Goal: Task Accomplishment & Management: Complete application form

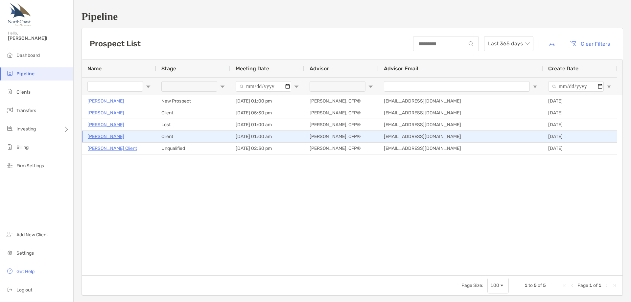
click at [116, 136] on p "[PERSON_NAME]" at bounding box center [105, 137] width 37 height 8
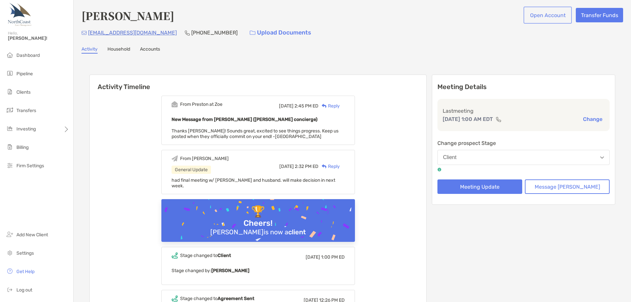
click at [537, 17] on button "Open Account" at bounding box center [548, 15] width 46 height 14
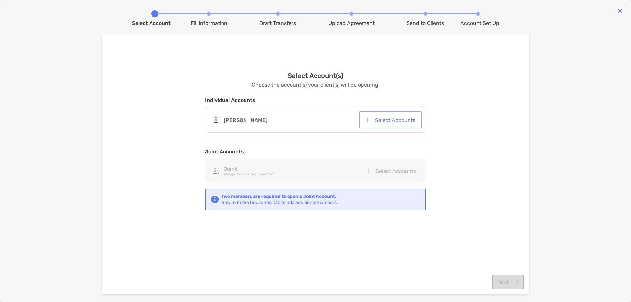
click at [380, 119] on button "Select Accounts" at bounding box center [390, 120] width 60 height 14
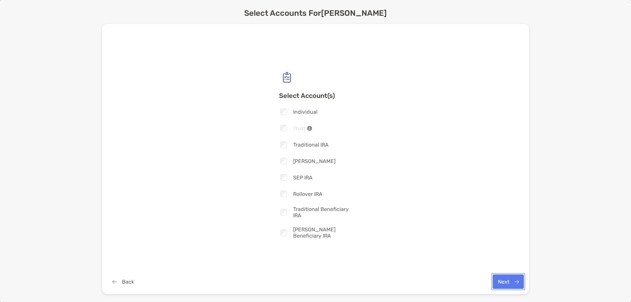
click at [507, 283] on button "Next" at bounding box center [508, 282] width 31 height 14
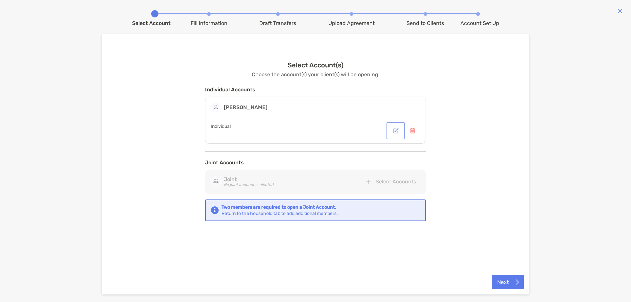
click at [400, 131] on button "button" at bounding box center [396, 131] width 16 height 14
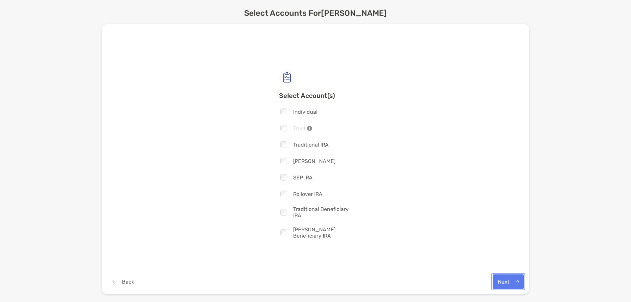
click at [507, 280] on button "Next" at bounding box center [508, 282] width 31 height 14
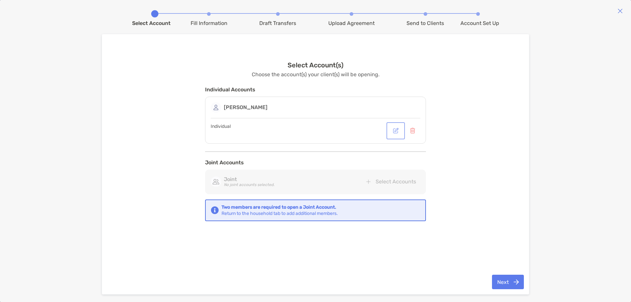
click at [395, 131] on button "button" at bounding box center [396, 131] width 16 height 14
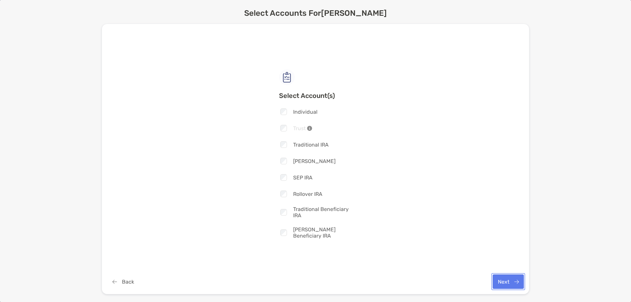
click at [503, 282] on button "Next" at bounding box center [508, 282] width 31 height 14
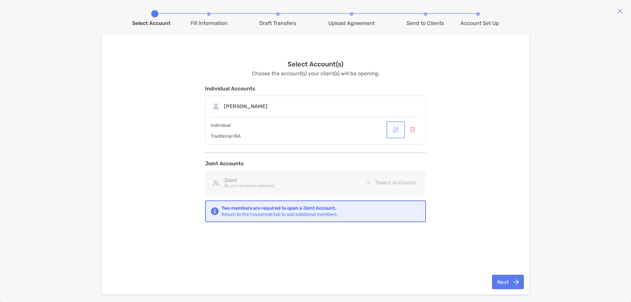
click at [397, 132] on button "button" at bounding box center [396, 130] width 16 height 14
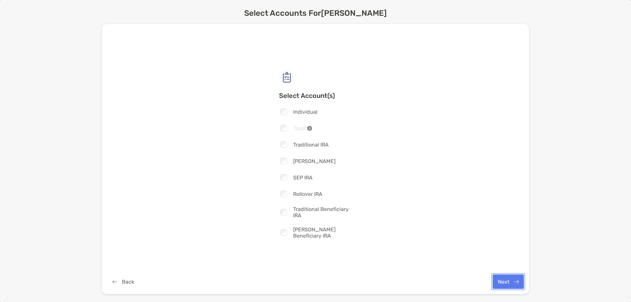
click at [499, 280] on button "Next" at bounding box center [508, 282] width 31 height 14
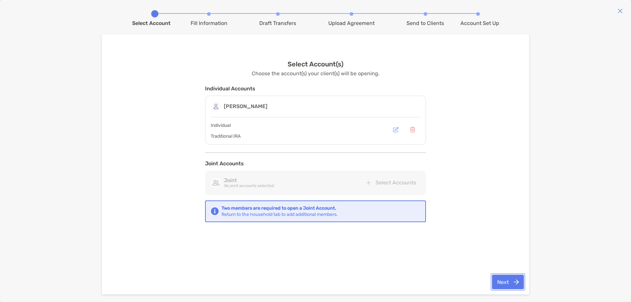
click at [510, 283] on button "Next" at bounding box center [508, 282] width 32 height 14
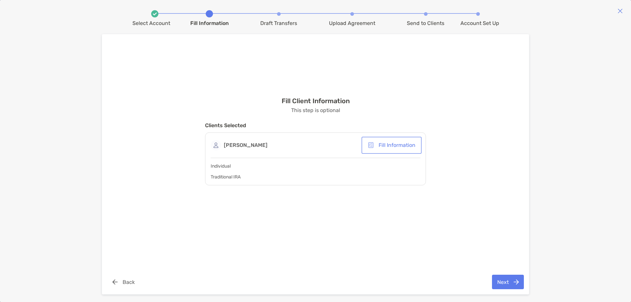
click at [399, 144] on button "Fill Information" at bounding box center [392, 145] width 58 height 14
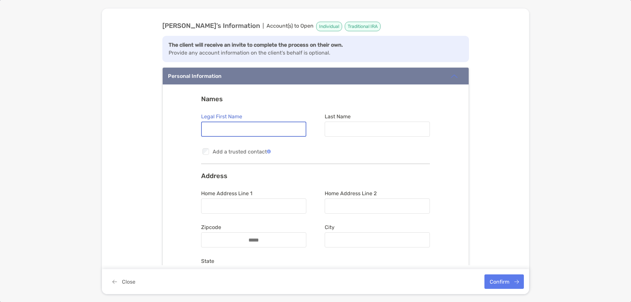
click at [246, 129] on input "Legal First Name" at bounding box center [254, 130] width 104 height 6
click at [233, 128] on input "Legal First Name" at bounding box center [254, 130] width 104 height 6
type input "********"
type input "*******"
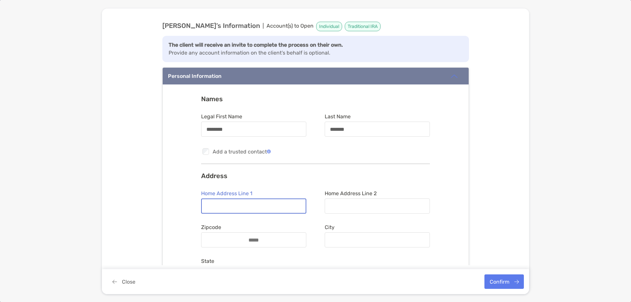
scroll to position [66, 0]
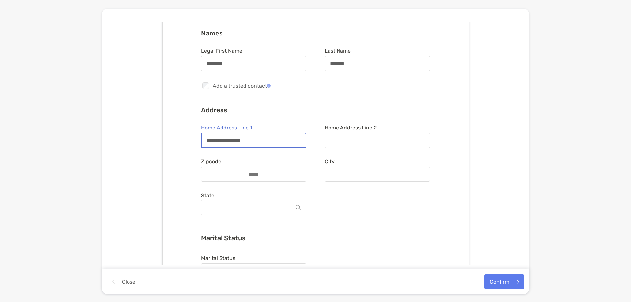
type input "**********"
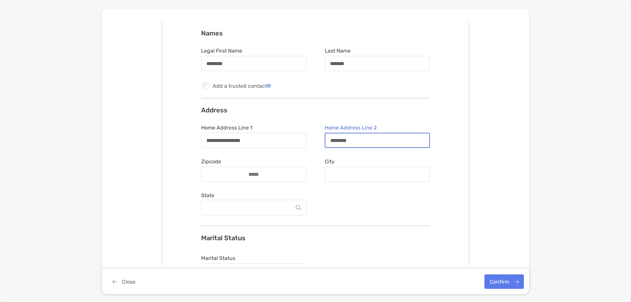
type input "********"
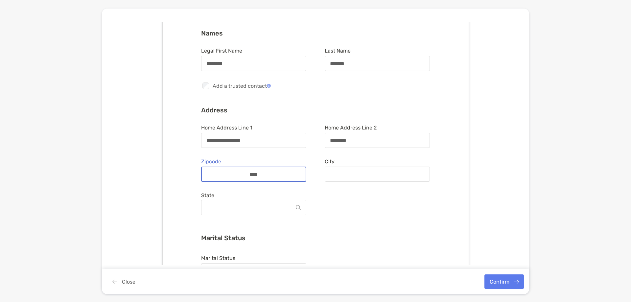
type input "*****"
type input "*******"
type input "*****"
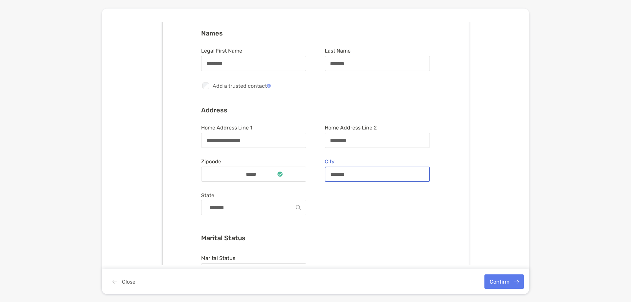
drag, startPoint x: 350, startPoint y: 171, endPoint x: 319, endPoint y: 175, distance: 31.4
click at [319, 175] on form "**********" at bounding box center [315, 171] width 229 height 93
type input "**********"
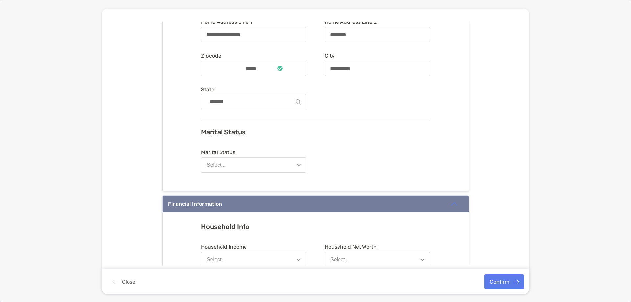
scroll to position [263, 0]
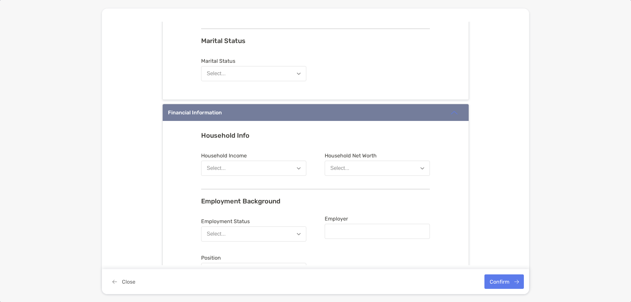
click at [231, 79] on button "Select..." at bounding box center [253, 73] width 105 height 15
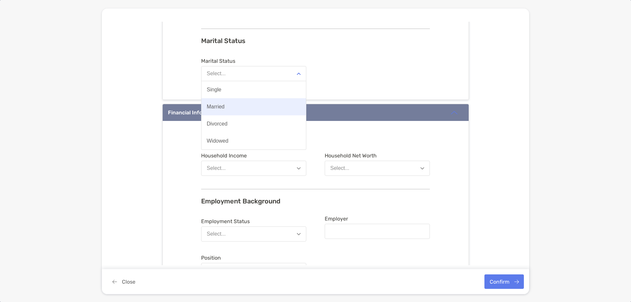
click at [229, 107] on button "Married" at bounding box center [254, 106] width 105 height 17
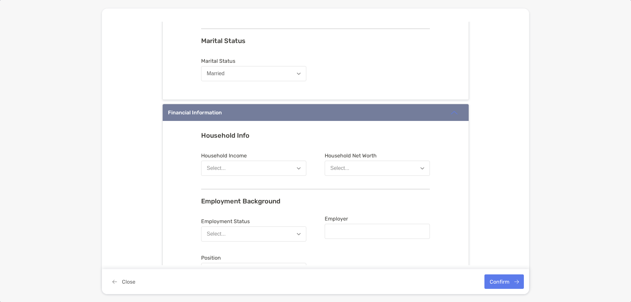
click at [224, 169] on button "Select..." at bounding box center [253, 168] width 105 height 15
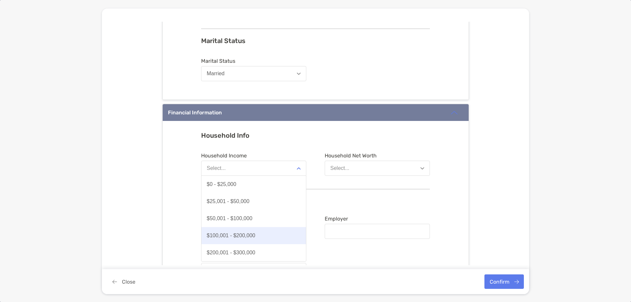
click at [248, 238] on div "$100,001 - $200,000" at bounding box center [231, 236] width 49 height 6
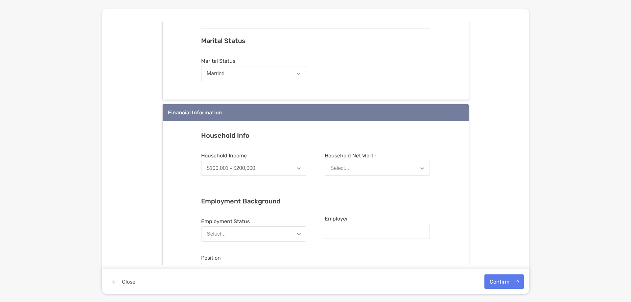
click at [352, 164] on button "Select..." at bounding box center [377, 168] width 105 height 15
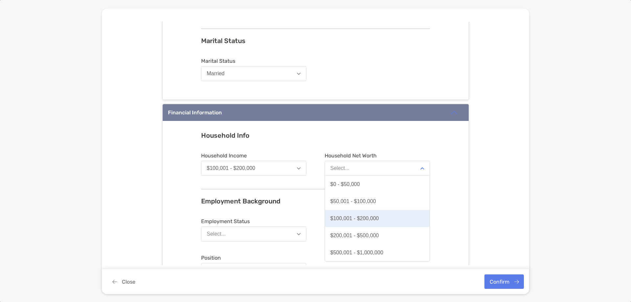
click at [371, 217] on div "$100,001 - $200,000" at bounding box center [355, 219] width 49 height 6
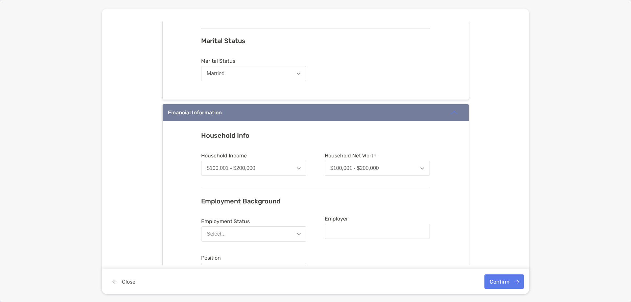
click at [347, 166] on div "$100,001 - $200,000" at bounding box center [355, 168] width 49 height 6
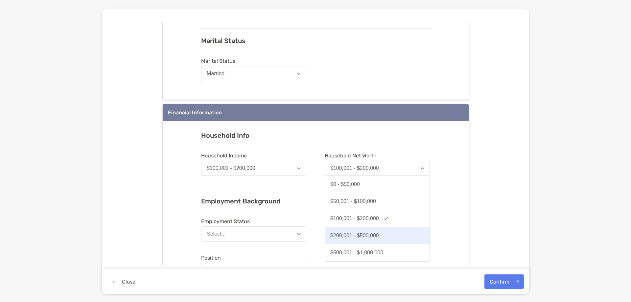
click at [351, 233] on div "$200,001 - $500,000" at bounding box center [355, 236] width 49 height 6
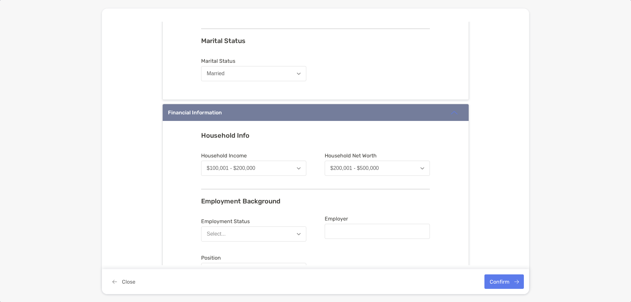
click at [166, 180] on div "Household Info Household Income $100,001 - $200,000 Household Net Worth $200,00…" at bounding box center [316, 237] width 306 height 233
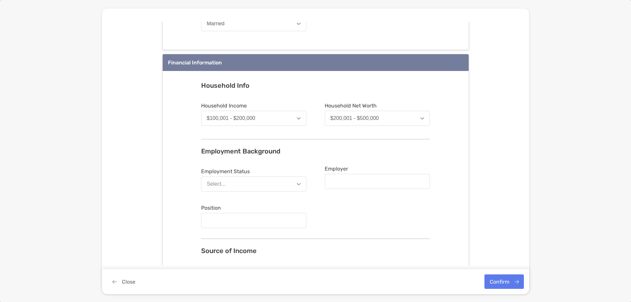
scroll to position [329, 0]
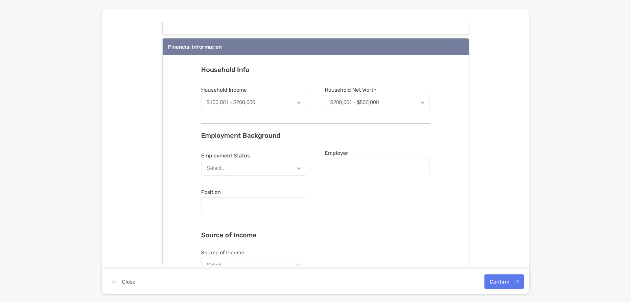
click at [238, 167] on button "Select..." at bounding box center [253, 168] width 105 height 15
click at [171, 141] on div "Household Info Household Income $100,001 - $200,000 Household Net Worth $200,00…" at bounding box center [316, 171] width 306 height 233
click at [229, 163] on button "Select..." at bounding box center [253, 168] width 105 height 15
click at [236, 185] on button "Employed" at bounding box center [254, 184] width 105 height 17
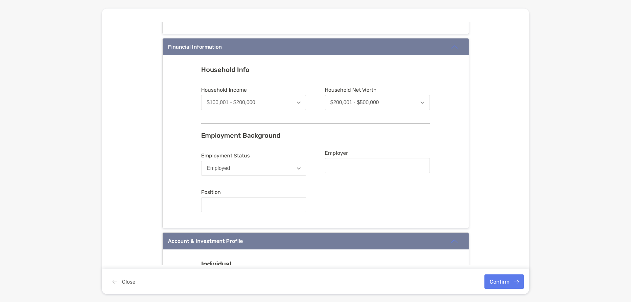
click at [360, 159] on div at bounding box center [377, 165] width 105 height 15
click at [360, 163] on input "Employer" at bounding box center [378, 166] width 104 height 6
click at [361, 166] on input "Employer" at bounding box center [378, 166] width 104 height 6
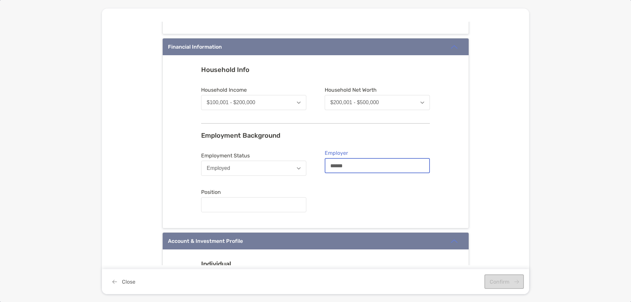
type input "******"
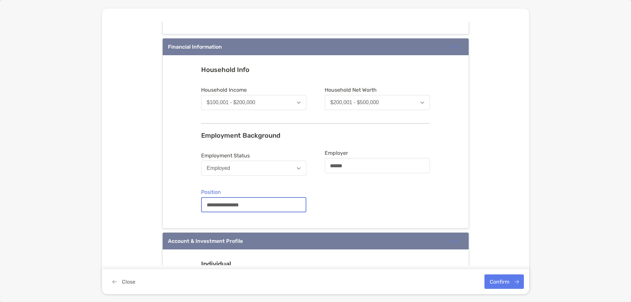
scroll to position [526, 0]
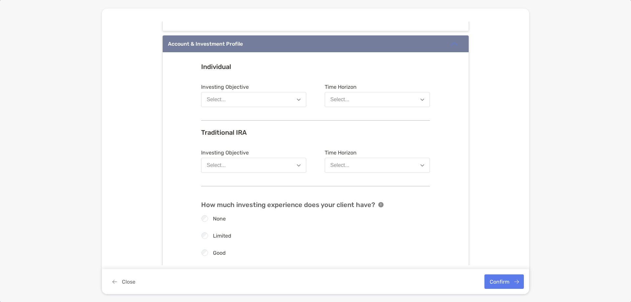
type input "**********"
click at [233, 99] on button "Select..." at bounding box center [253, 99] width 105 height 15
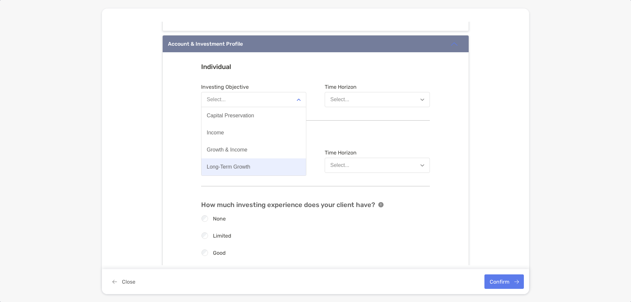
click at [249, 163] on button "Long-Term Growth" at bounding box center [254, 167] width 105 height 17
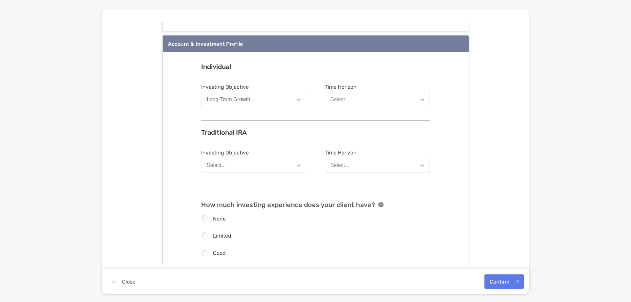
click at [341, 103] on button "Select..." at bounding box center [377, 99] width 105 height 15
click at [359, 152] on div "8 Years or More" at bounding box center [349, 150] width 37 height 6
click at [247, 166] on button "Select..." at bounding box center [253, 165] width 105 height 15
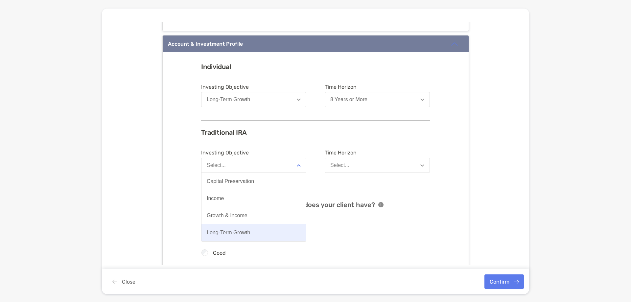
click at [256, 233] on button "Long-Term Growth" at bounding box center [254, 232] width 105 height 17
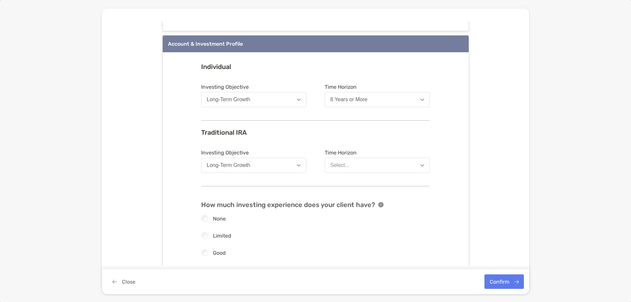
click at [261, 96] on button "Long-Term Growth" at bounding box center [253, 99] width 105 height 15
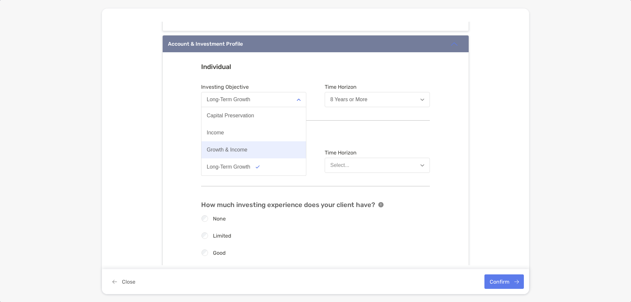
click at [251, 147] on button "Growth & Income" at bounding box center [254, 149] width 105 height 17
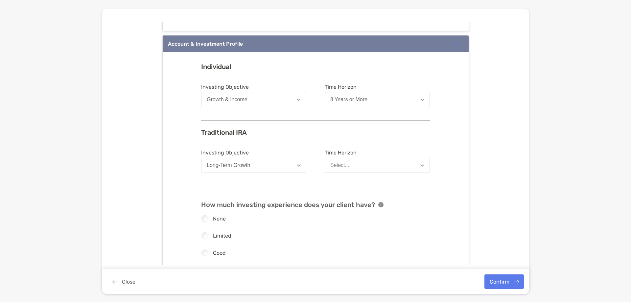
click at [243, 164] on div "Long-Term Growth" at bounding box center [229, 165] width 44 height 6
click at [329, 161] on button "Select..." at bounding box center [377, 165] width 105 height 15
click at [364, 214] on div "8 Years or More" at bounding box center [349, 216] width 37 height 6
click at [139, 157] on div "**********" at bounding box center [316, 144] width 428 height 244
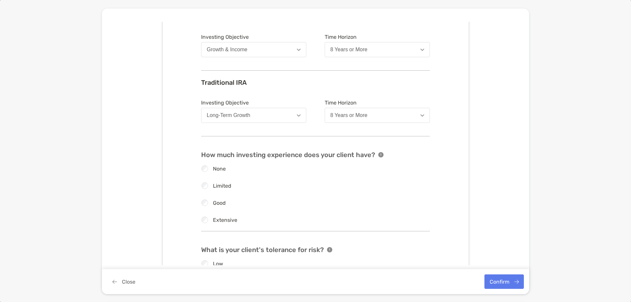
scroll to position [592, 0]
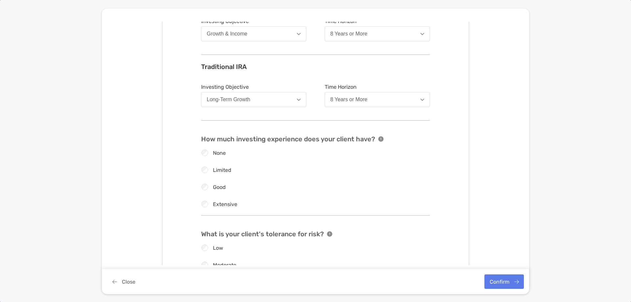
click at [206, 168] on div "Limited" at bounding box center [311, 170] width 229 height 7
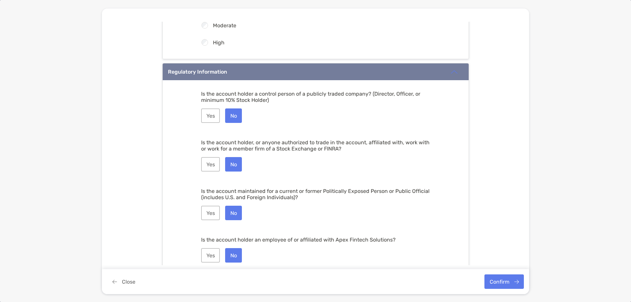
scroll to position [859, 0]
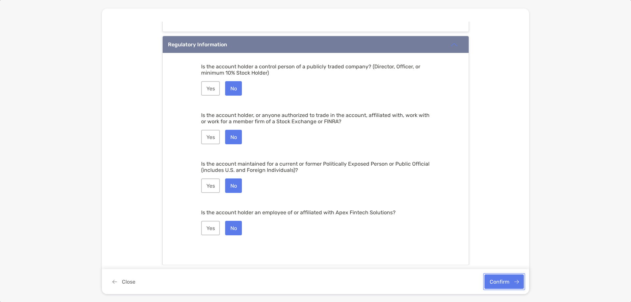
click at [501, 284] on button "Confirm" at bounding box center [504, 282] width 39 height 14
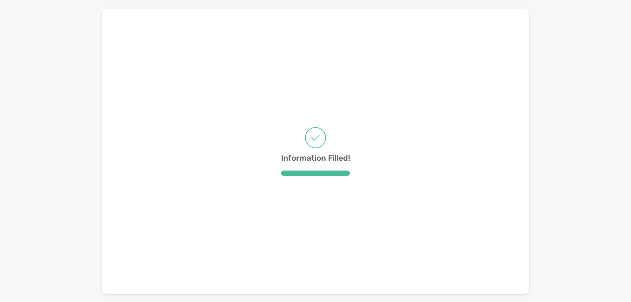
scroll to position [0, 0]
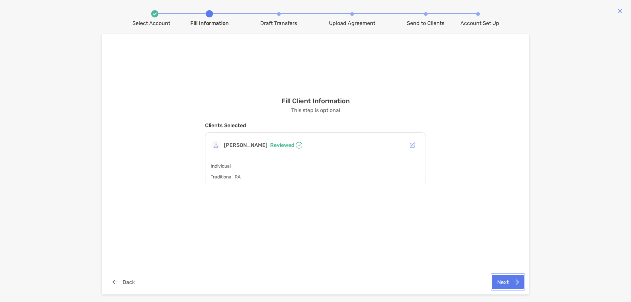
click at [506, 283] on button "Next" at bounding box center [508, 282] width 32 height 14
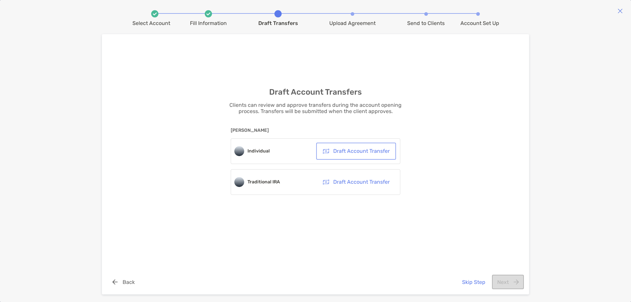
click at [362, 152] on button "Draft Account Transfer" at bounding box center [356, 151] width 77 height 14
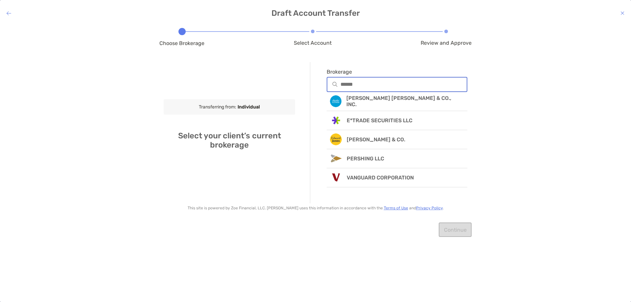
click at [374, 84] on input "Brokerage" at bounding box center [404, 85] width 126 height 6
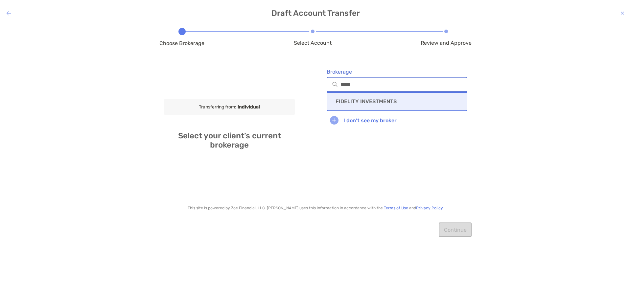
type input "*****"
click at [368, 104] on p "FIDELITY INVESTMENTS" at bounding box center [366, 101] width 61 height 6
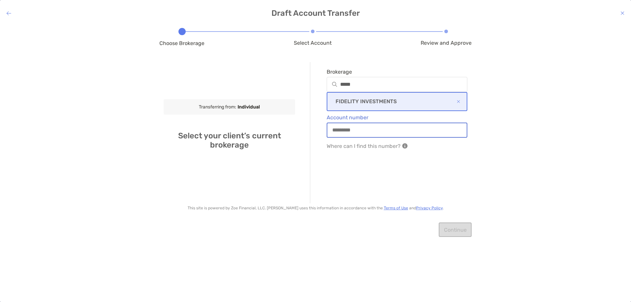
click at [364, 132] on input "Account number" at bounding box center [397, 130] width 139 height 6
click at [357, 128] on input "Account number" at bounding box center [397, 130] width 139 height 6
type input "**********"
click at [457, 234] on button "Continue" at bounding box center [455, 230] width 33 height 14
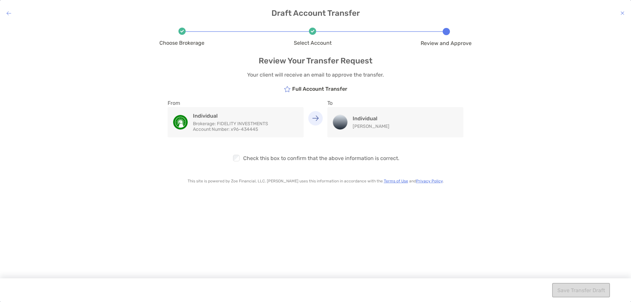
click at [428, 214] on div "Choose Brokerage Select Account Review and Approve Review Your Transfer Request…" at bounding box center [315, 159] width 312 height 258
click at [242, 158] on div "Checkbox" at bounding box center [238, 158] width 12 height 9
click at [233, 158] on div at bounding box center [236, 158] width 9 height 9
click at [585, 289] on button "Save Transfer Draft" at bounding box center [581, 290] width 58 height 14
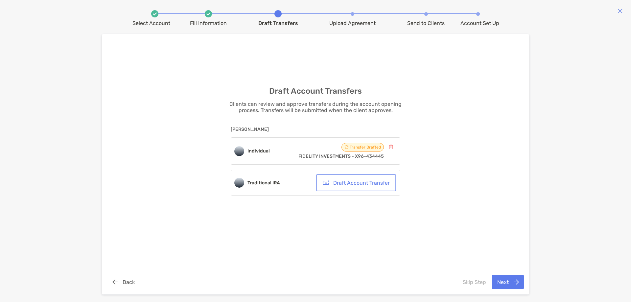
click at [343, 187] on button "Draft Account Transfer" at bounding box center [356, 183] width 77 height 14
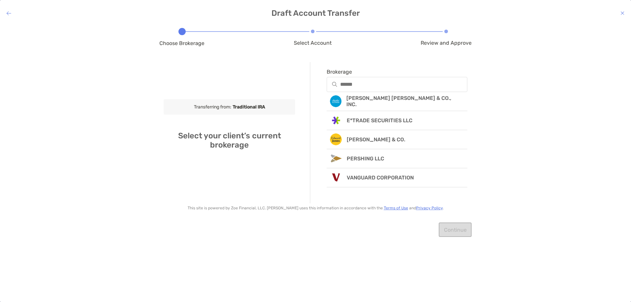
click at [382, 89] on div at bounding box center [397, 84] width 141 height 15
click at [382, 87] on input "Brokerage" at bounding box center [404, 85] width 126 height 6
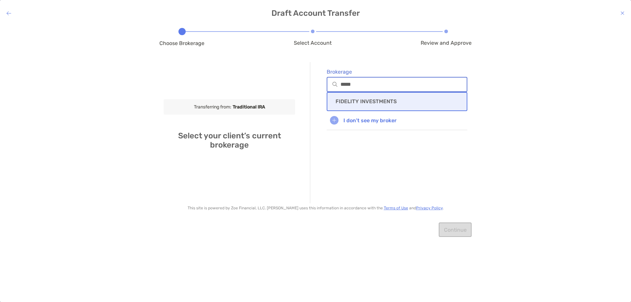
type input "*****"
click at [380, 97] on div "FIDELITY INVESTMENTS" at bounding box center [397, 101] width 141 height 19
click at [350, 125] on div at bounding box center [397, 130] width 141 height 15
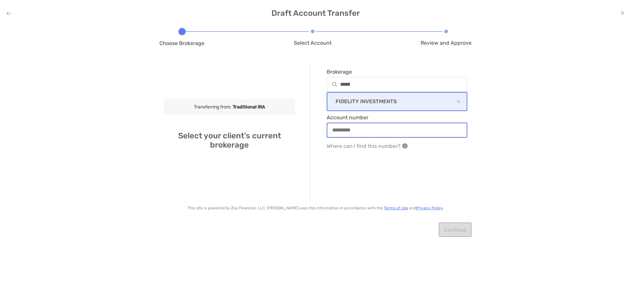
click at [350, 127] on input "Account number" at bounding box center [397, 130] width 139 height 6
drag, startPoint x: 350, startPoint y: 125, endPoint x: 364, endPoint y: 138, distance: 18.9
click at [364, 138] on div "Account number Where can I find this number?" at bounding box center [397, 134] width 141 height 47
click at [363, 134] on div at bounding box center [397, 130] width 141 height 15
click at [363, 133] on input "Account number" at bounding box center [397, 130] width 139 height 6
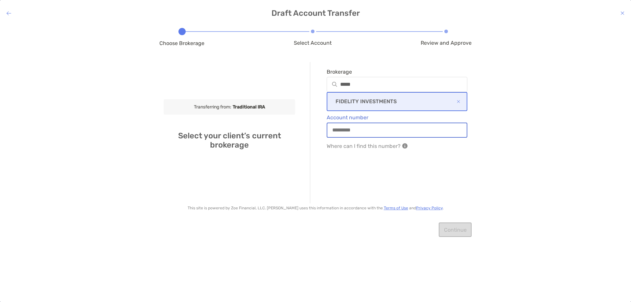
click at [355, 130] on input "Account number" at bounding box center [397, 130] width 139 height 6
type input "*"
type input "**********"
click at [371, 181] on div "**********" at bounding box center [389, 132] width 158 height 141
click at [453, 230] on button "Continue" at bounding box center [455, 230] width 33 height 14
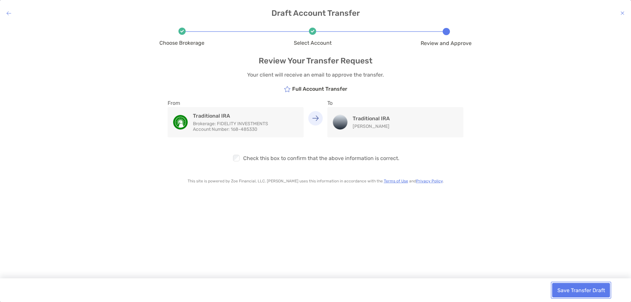
click at [590, 289] on button "Save Transfer Draft" at bounding box center [581, 290] width 58 height 14
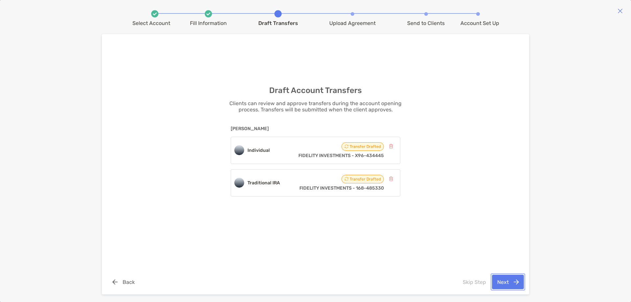
click at [507, 286] on button "Next" at bounding box center [508, 282] width 32 height 14
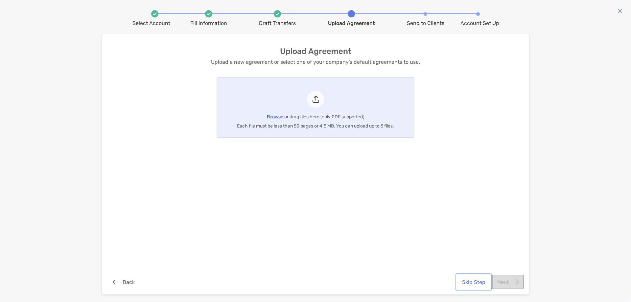
click at [484, 284] on button "Skip Step" at bounding box center [474, 282] width 34 height 14
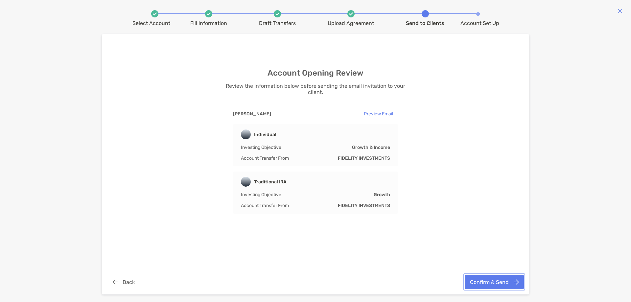
click at [481, 283] on button "Confirm & Send" at bounding box center [494, 282] width 59 height 14
